Goal: Ask a question: Ask a question

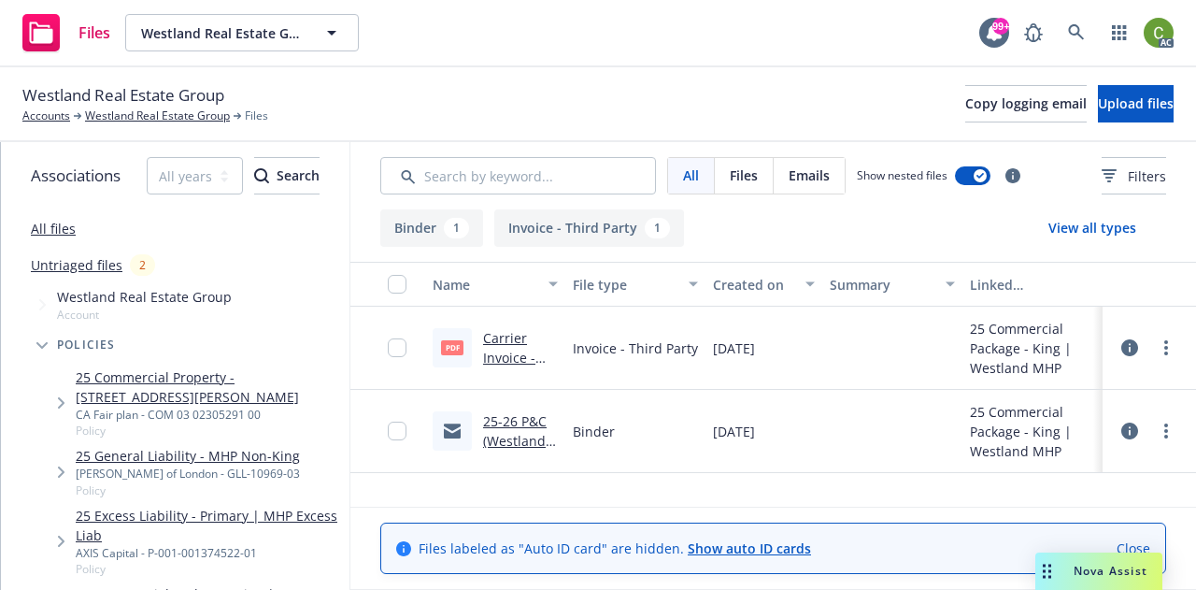
click at [1094, 571] on span "Nova Assist" at bounding box center [1111, 570] width 74 height 16
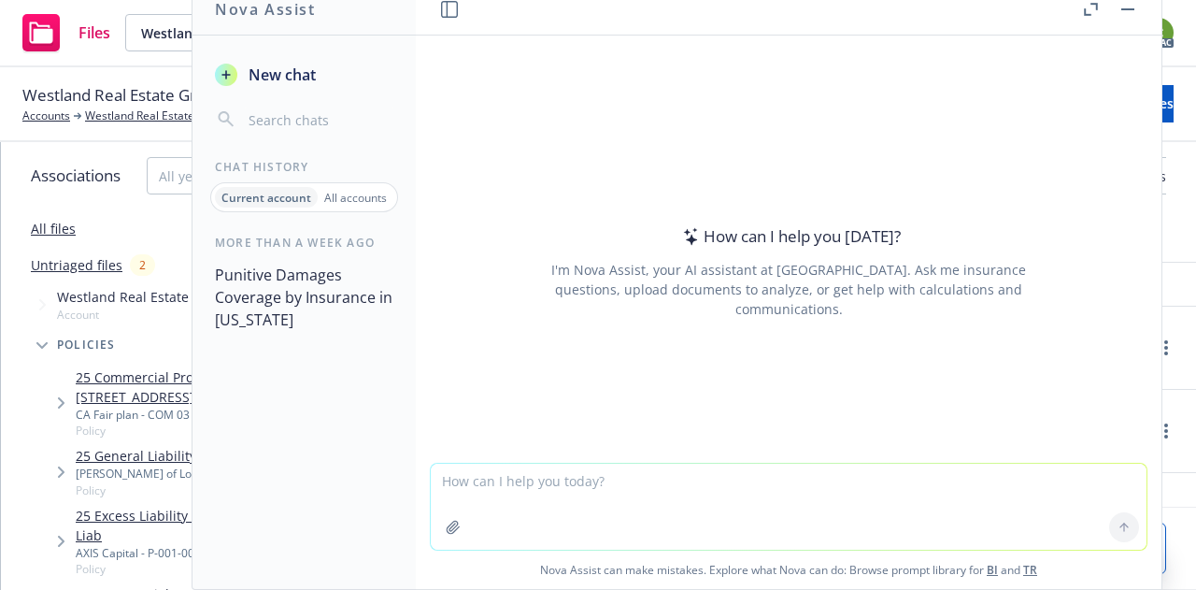
click at [764, 493] on textarea at bounding box center [789, 506] width 716 height 86
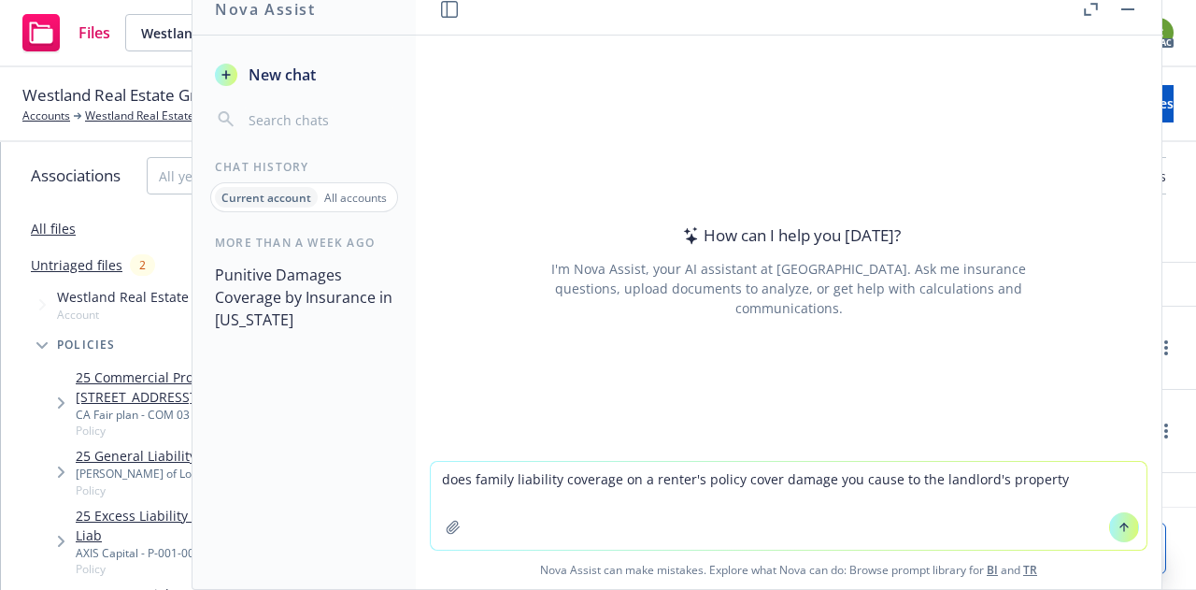
type textarea "does family liability coverage on a renter's policy cover damage you cause to t…"
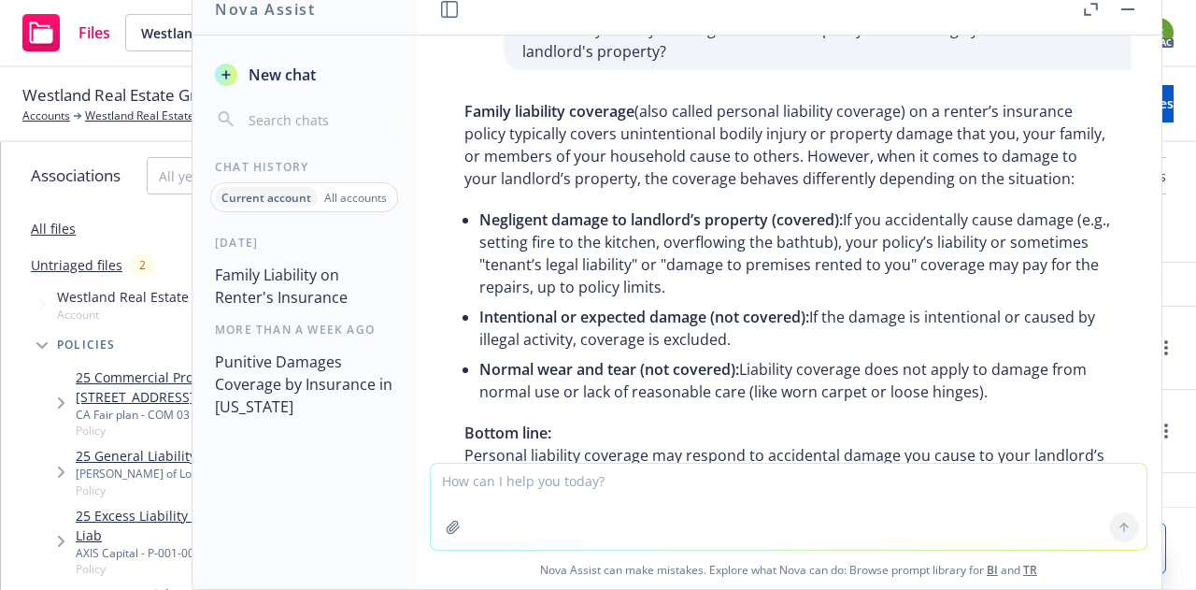
scroll to position [134, 0]
